Goal: Entertainment & Leisure: Consume media (video, audio)

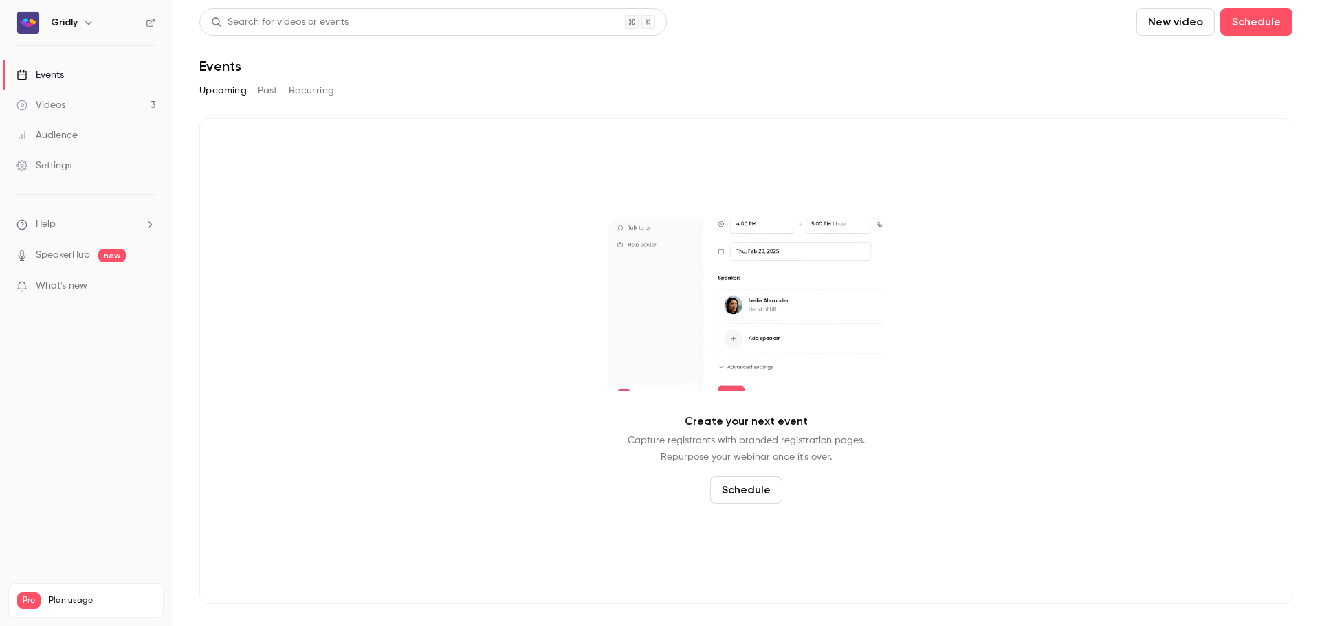
click at [71, 109] on link "Videos 3" at bounding box center [86, 105] width 172 height 30
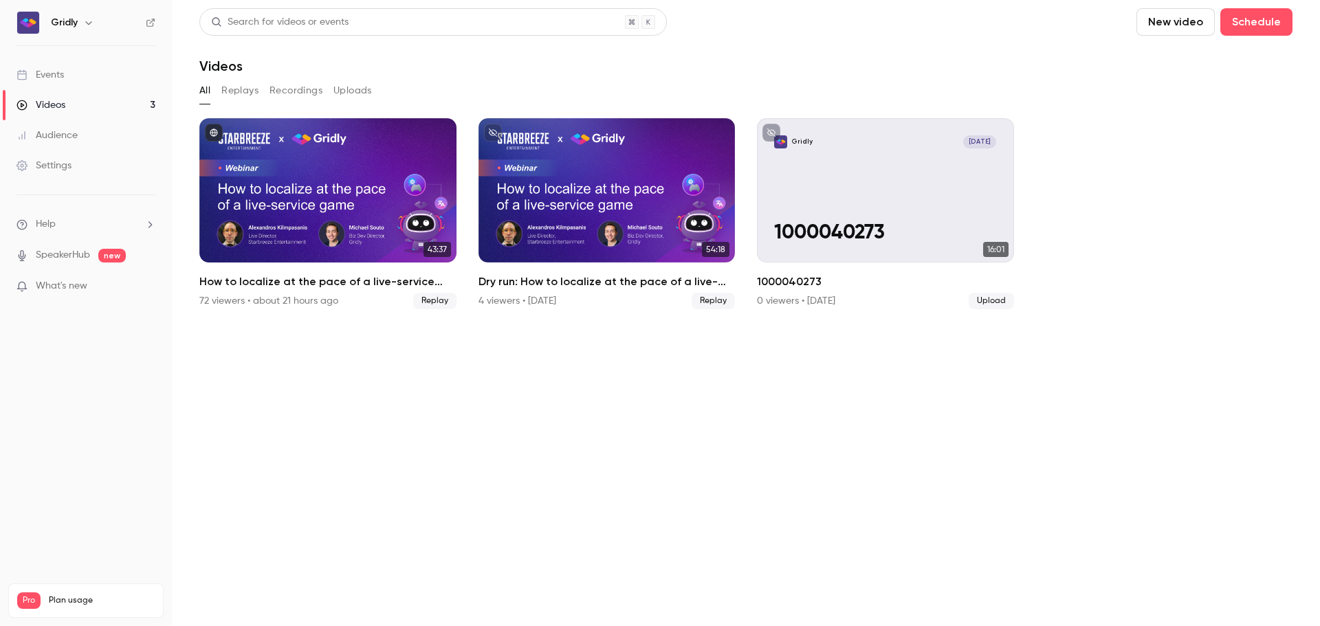
click at [230, 88] on button "Replays" at bounding box center [239, 91] width 37 height 22
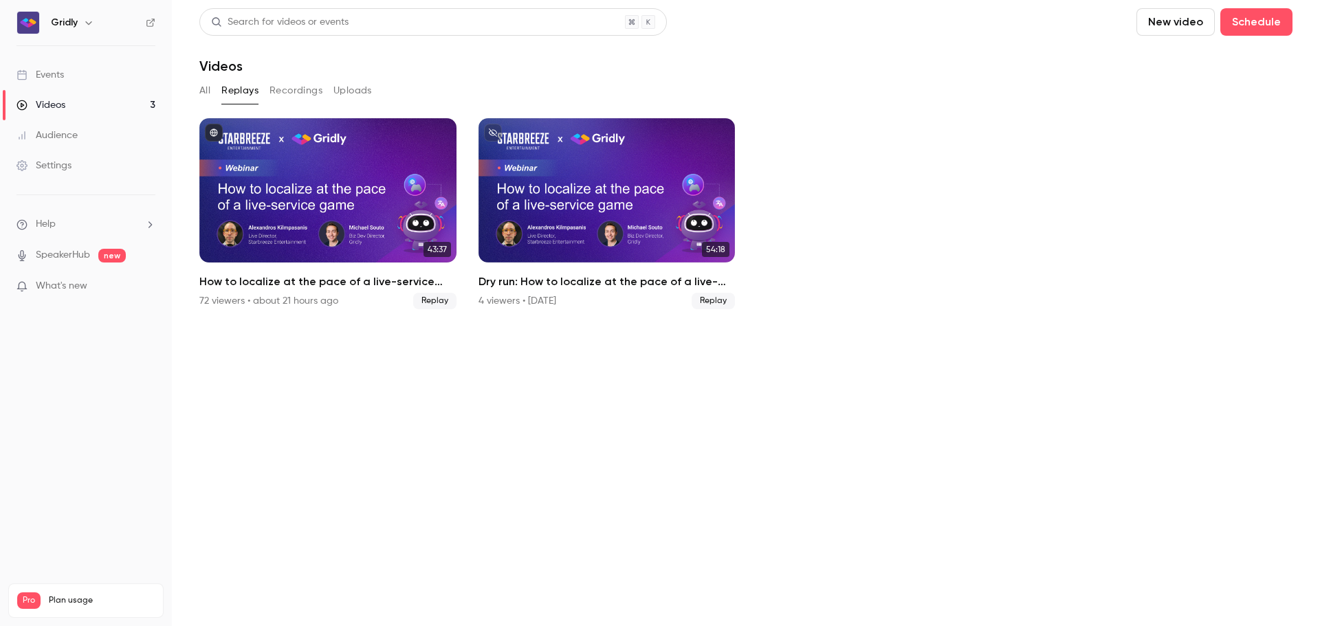
click at [299, 87] on button "Recordings" at bounding box center [295, 91] width 53 height 22
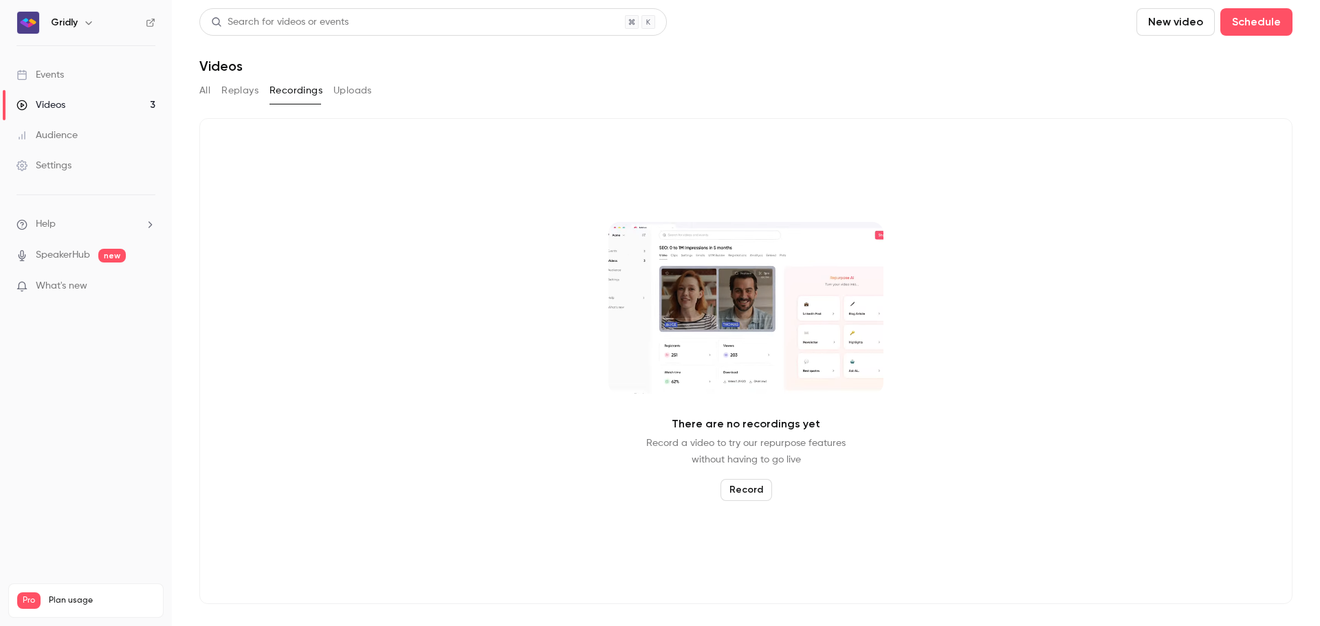
click at [355, 93] on button "Uploads" at bounding box center [352, 91] width 38 height 22
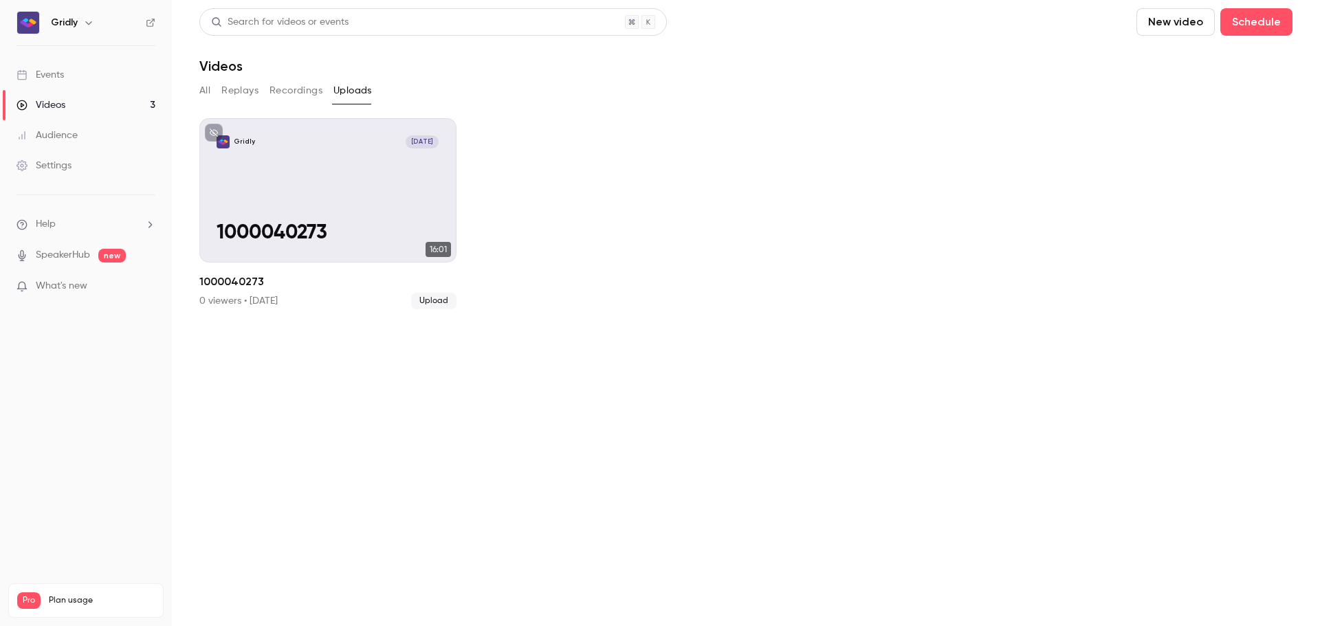
click at [300, 93] on button "Recordings" at bounding box center [295, 91] width 53 height 22
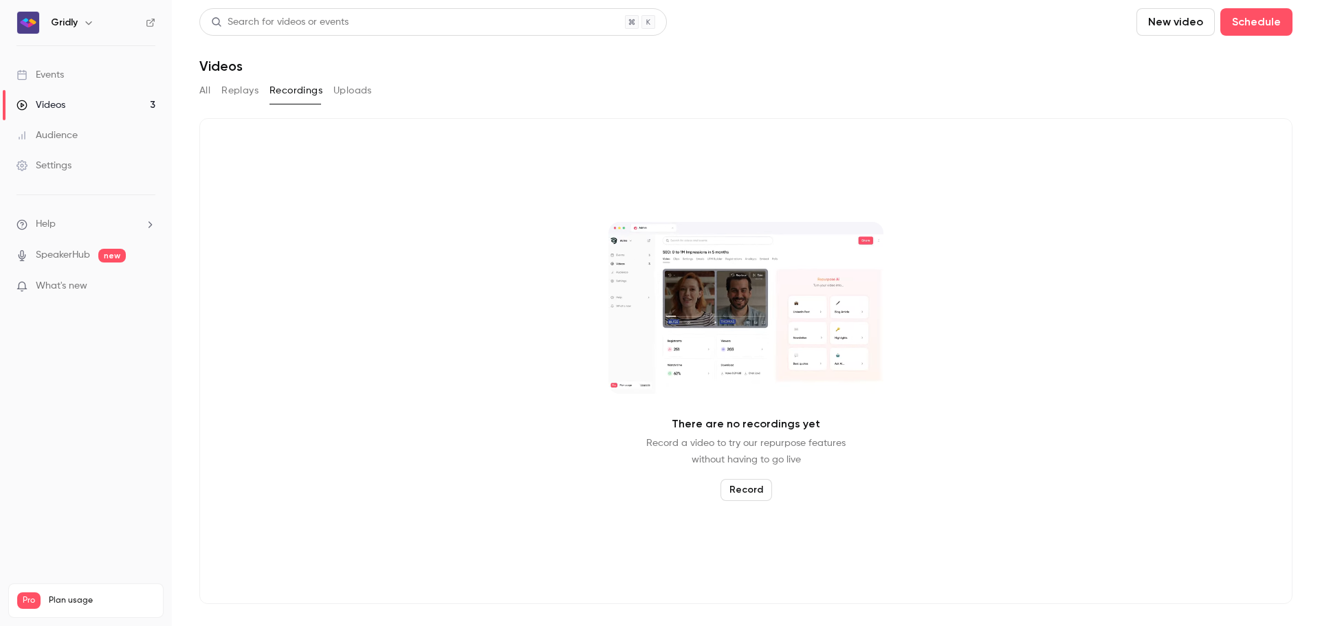
click at [240, 93] on button "Replays" at bounding box center [239, 91] width 37 height 22
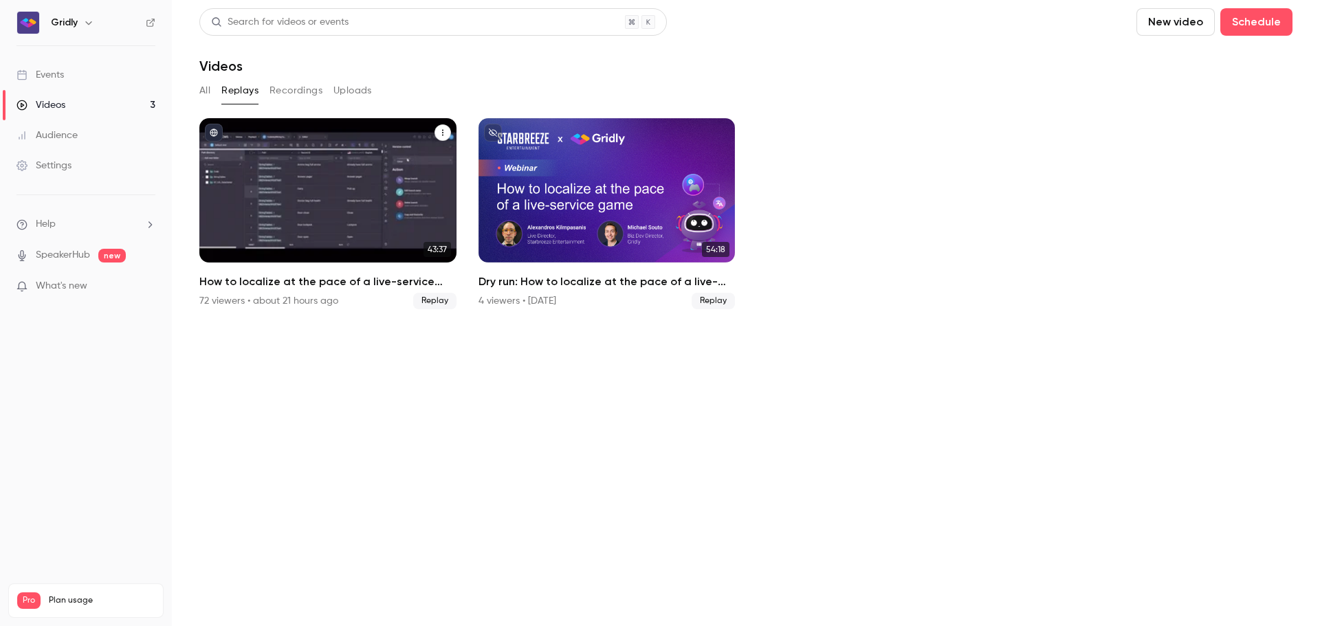
click at [436, 301] on span "Replay" at bounding box center [434, 301] width 43 height 16
